Goal: Find specific page/section: Find specific page/section

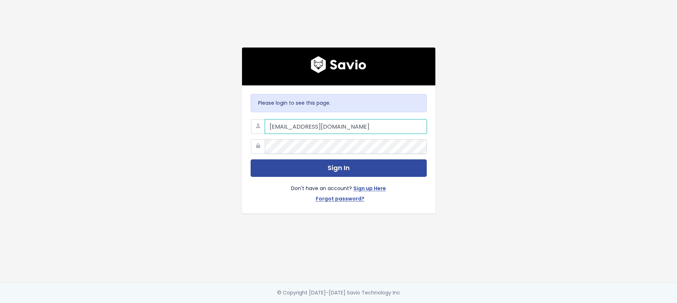
click at [265, 120] on div at bounding box center [265, 120] width 0 height 0
type input "[PERSON_NAME][EMAIL_ADDRESS][DOMAIN_NAME]"
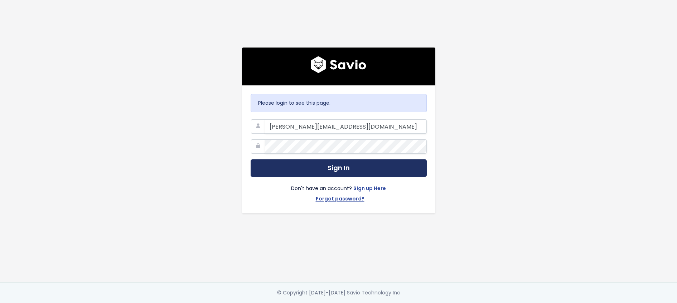
click at [331, 169] on button "Sign In" at bounding box center [339, 169] width 176 height 18
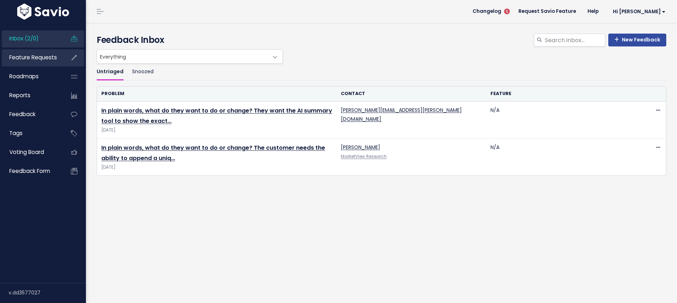
click at [30, 60] on span "Feature Requests" at bounding box center [33, 58] width 48 height 8
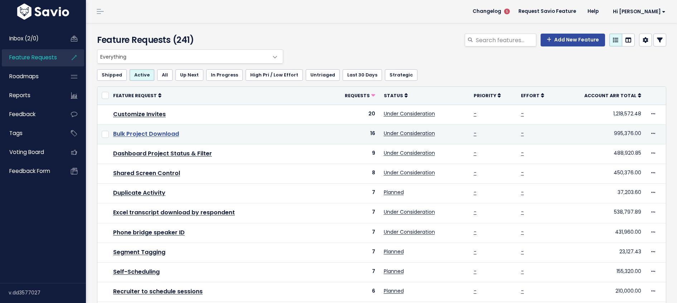
click at [148, 135] on link "Bulk Project Download" at bounding box center [146, 134] width 66 height 8
